Goal: Use online tool/utility

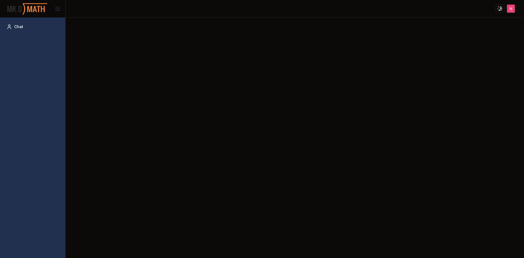
click at [512, 11] on html "Toggle theme Toggle user menu Chat" at bounding box center [262, 129] width 524 height 258
click at [298, 61] on html "Toggle theme Toggle user menu Chat [PERSON_NAME] [PERSON_NAME][EMAIL_ADDRESS] A…" at bounding box center [262, 129] width 524 height 258
click at [11, 23] on icon at bounding box center [9, 26] width 5 height 7
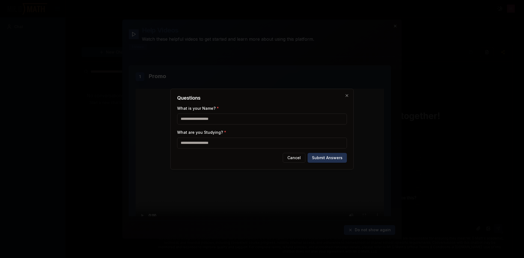
click at [449, 169] on div at bounding box center [262, 129] width 524 height 258
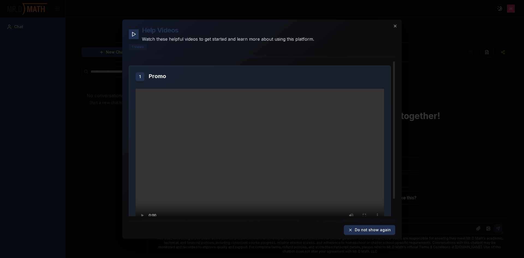
click at [448, 164] on div at bounding box center [262, 129] width 524 height 258
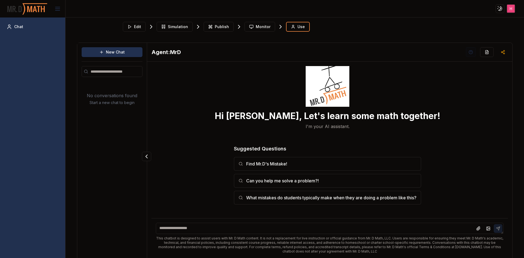
click at [510, 10] on html "Toggle theme Toggle user menu Chat Edit Simulation Publish Monitor Use New Chat…" at bounding box center [262, 129] width 524 height 258
click at [484, 52] on icon "button" at bounding box center [486, 52] width 4 height 4
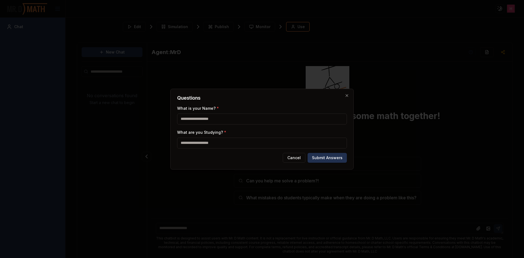
click at [427, 136] on div at bounding box center [262, 129] width 524 height 258
